Goal: Navigation & Orientation: Understand site structure

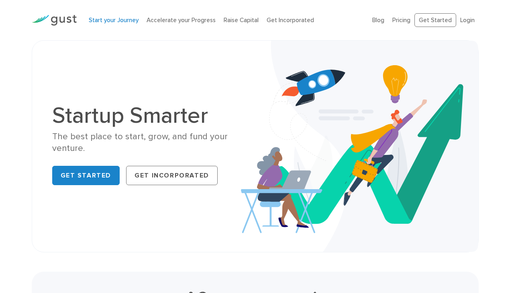
click at [113, 22] on link "Start your Journey" at bounding box center [114, 19] width 50 height 7
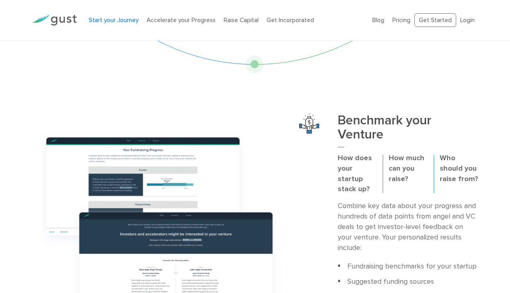
scroll to position [132, 0]
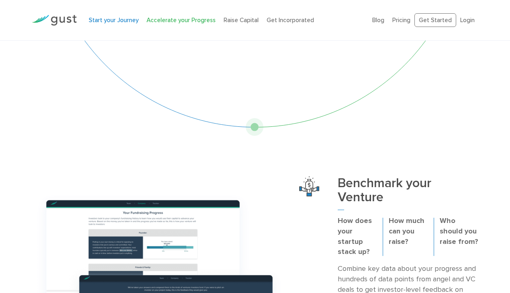
click at [188, 21] on link "Accelerate your Progress" at bounding box center [181, 19] width 69 height 7
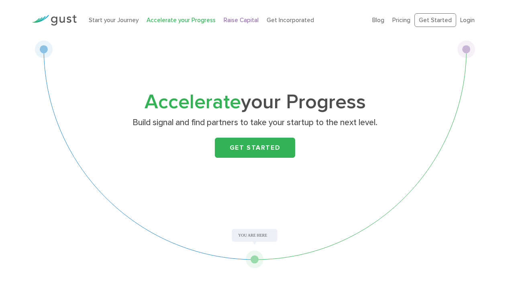
click at [230, 17] on link "Raise Capital" at bounding box center [241, 19] width 35 height 7
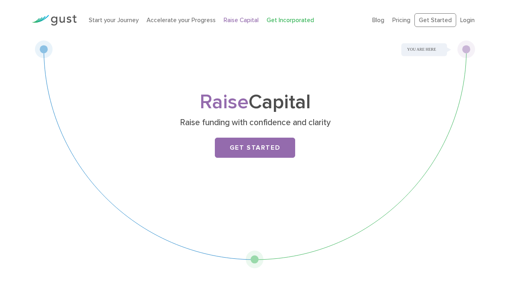
click at [270, 21] on link "Get Incorporated" at bounding box center [290, 19] width 47 height 7
